Goal: Navigation & Orientation: Find specific page/section

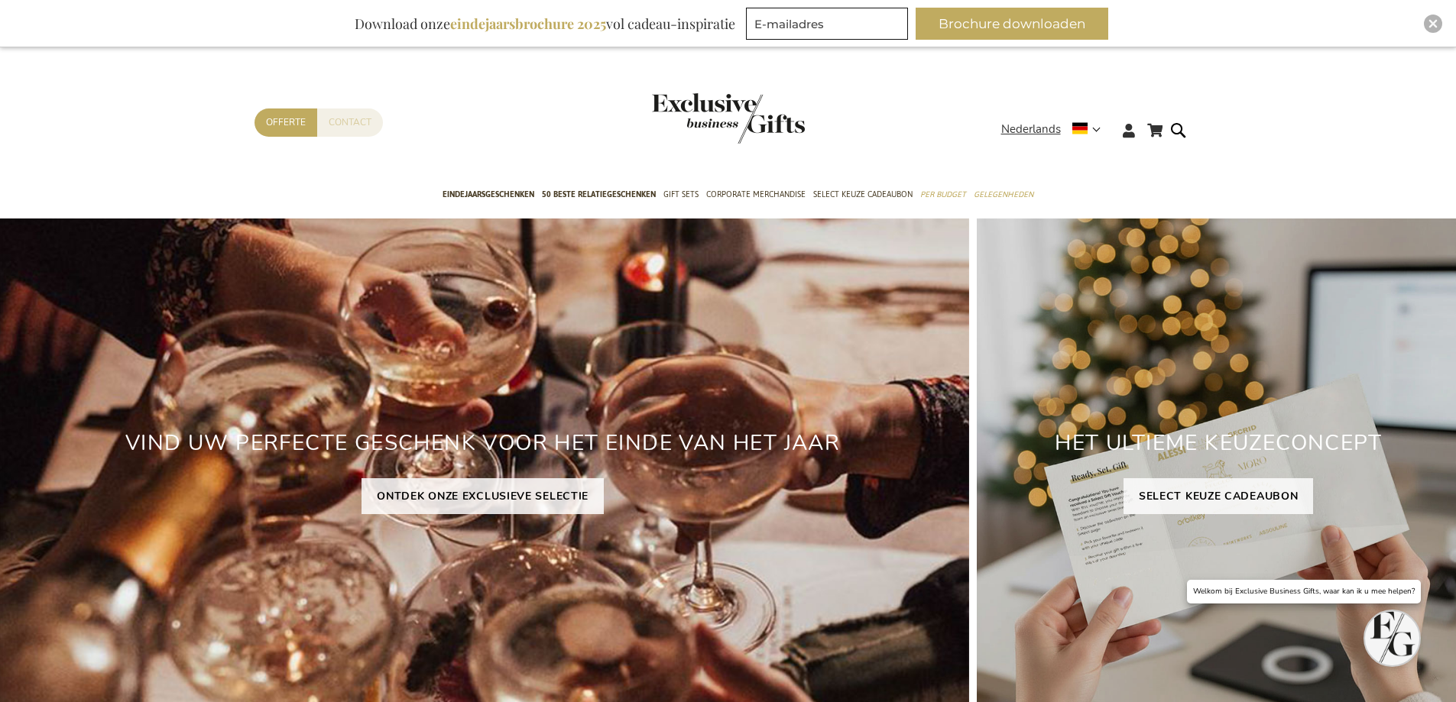
click at [358, 121] on link "Contact" at bounding box center [350, 123] width 66 height 28
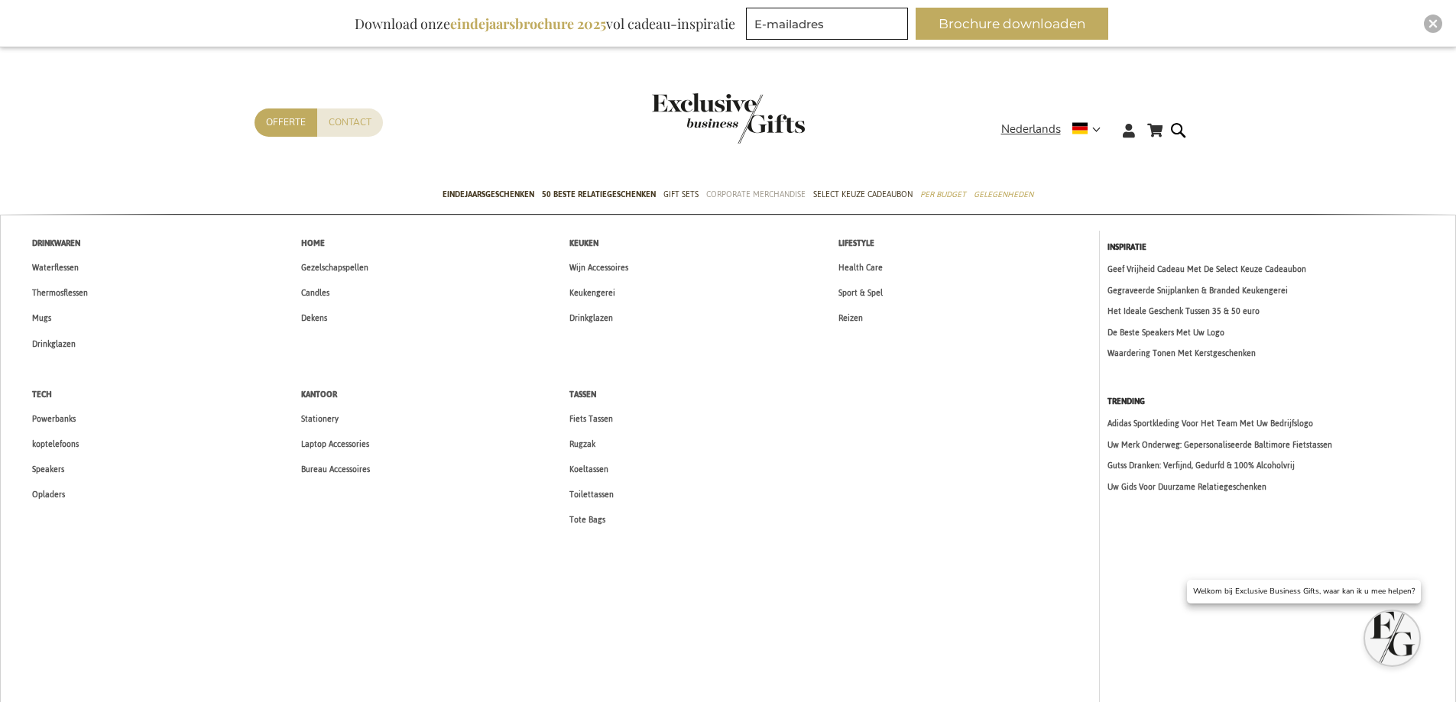
click at [726, 190] on span "Corporate Merchandise" at bounding box center [755, 194] width 99 height 16
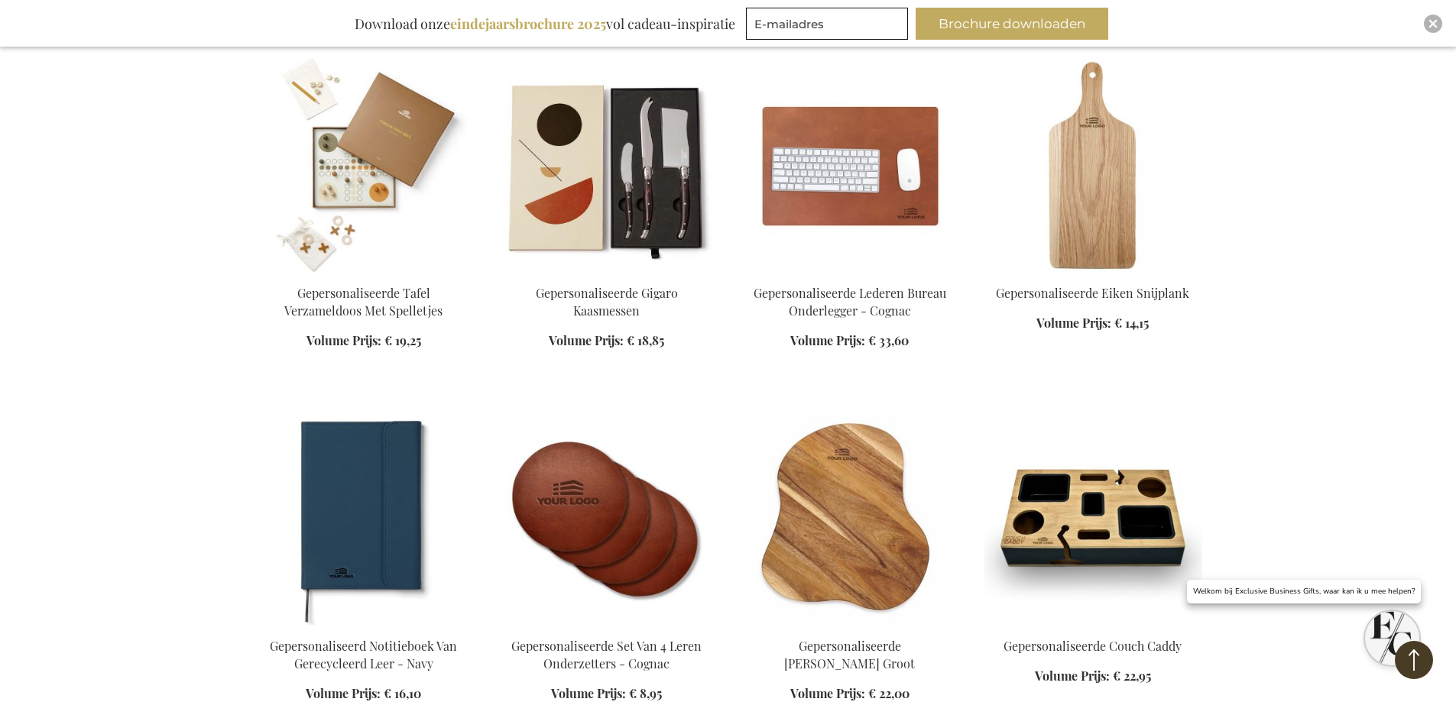
scroll to position [1223, 0]
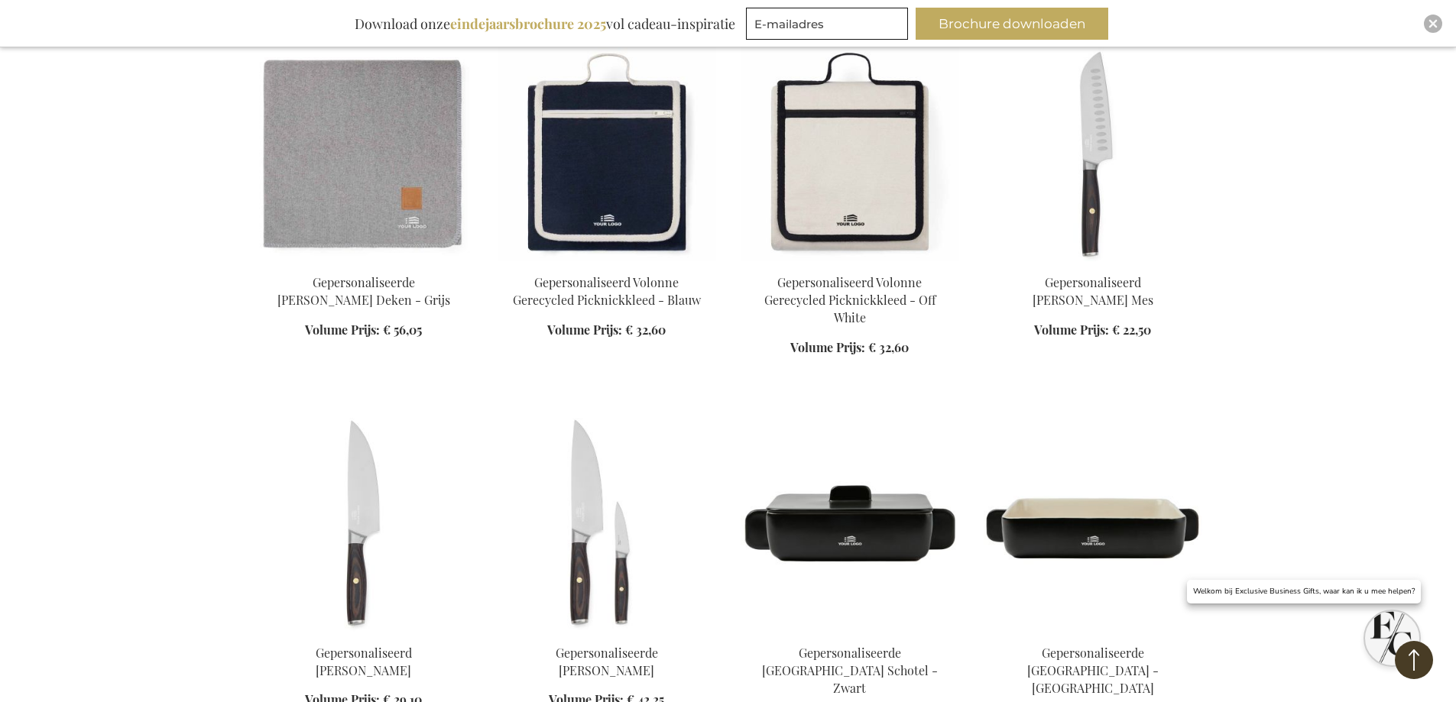
scroll to position [3591, 0]
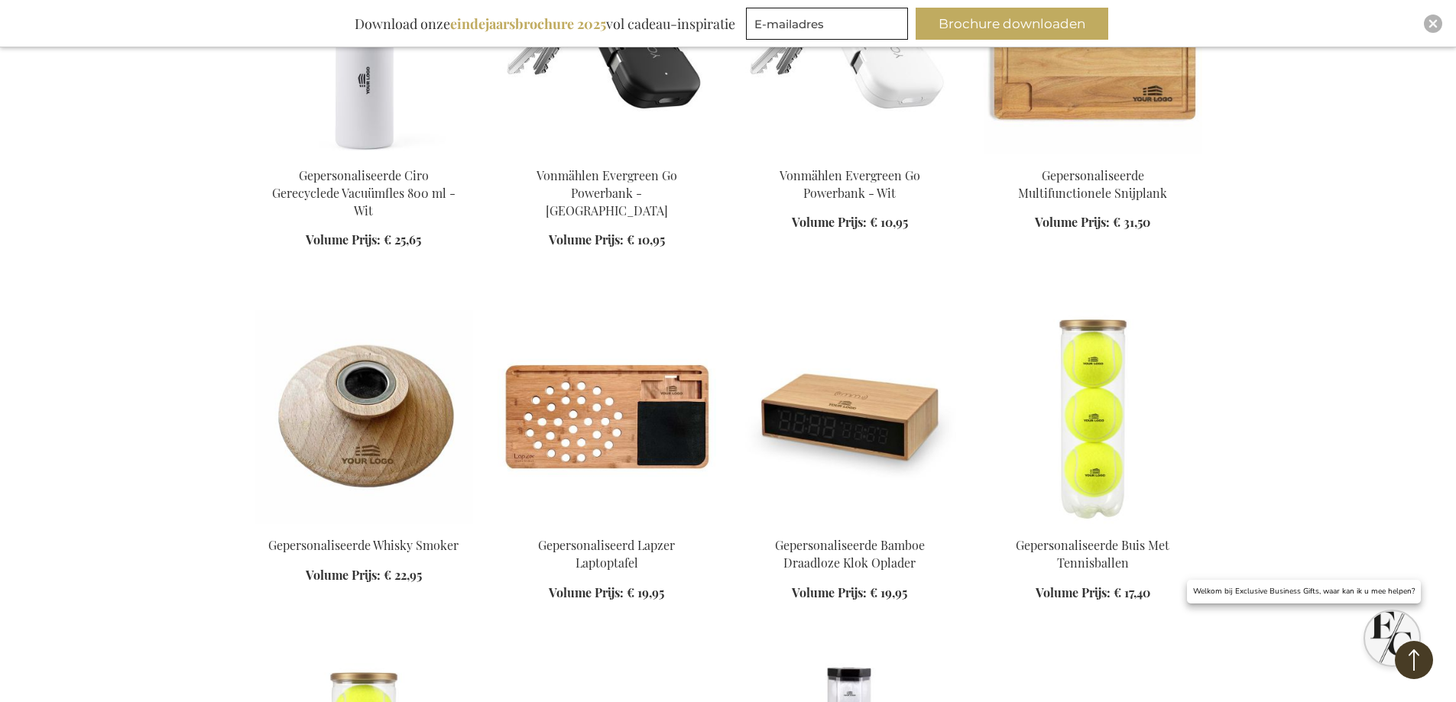
scroll to position [4738, 0]
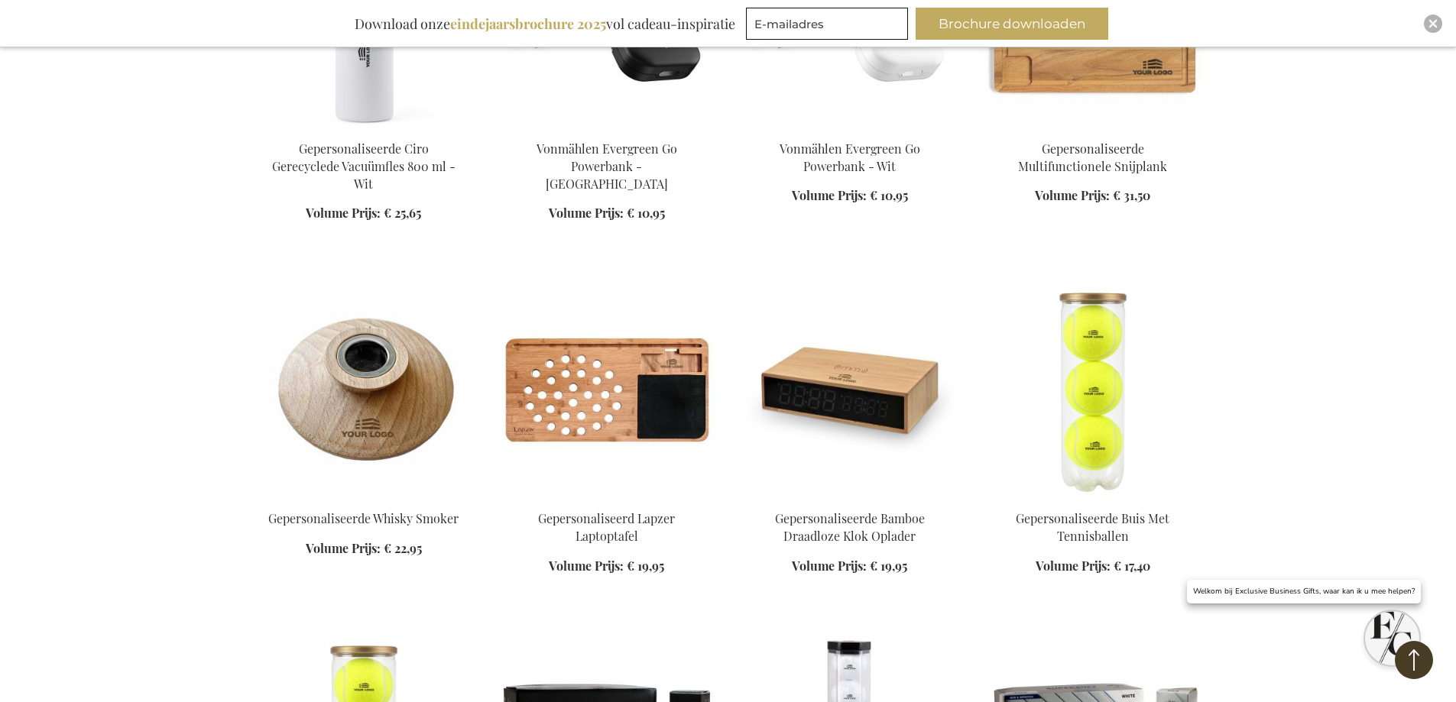
scroll to position [4890, 0]
